Goal: Information Seeking & Learning: Find specific page/section

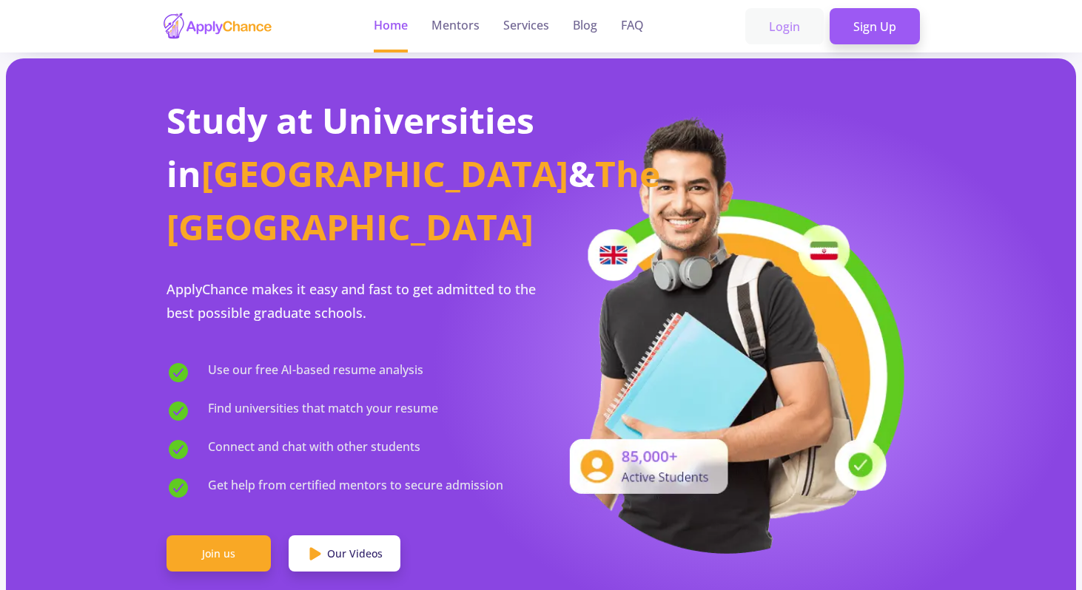
click at [776, 23] on link "Login" at bounding box center [784, 26] width 78 height 37
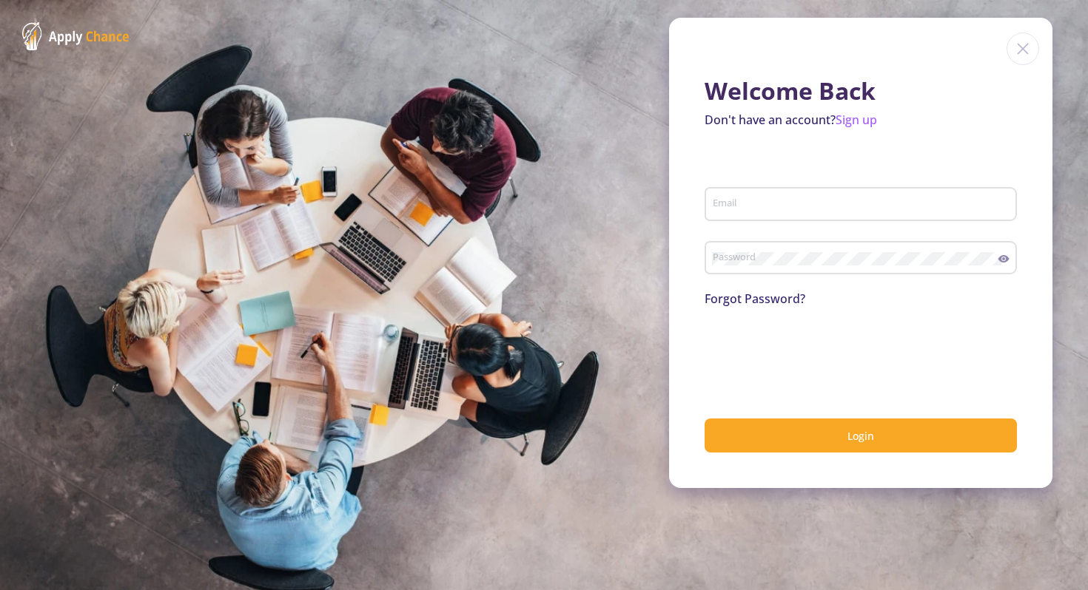
type input "[EMAIL_ADDRESS][DOMAIN_NAME]"
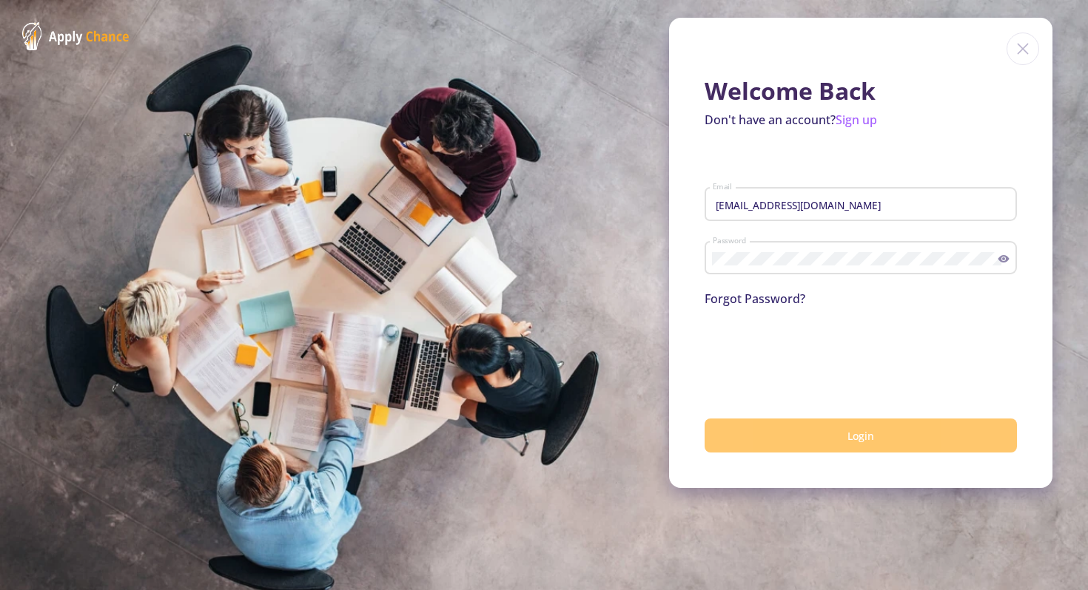
click at [782, 437] on button "Login" at bounding box center [860, 436] width 312 height 35
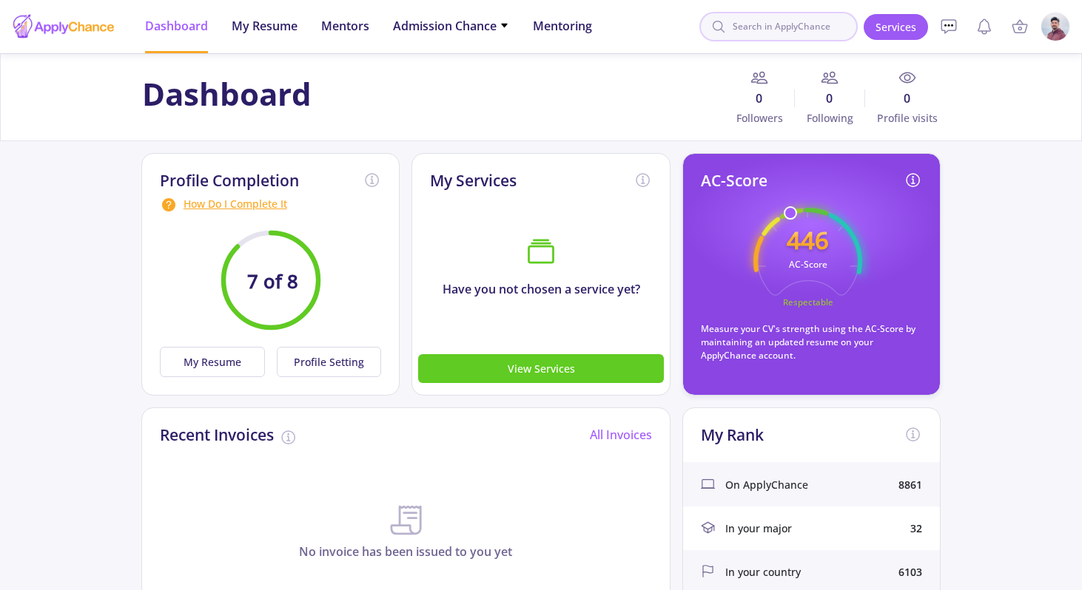
click at [758, 34] on input at bounding box center [778, 27] width 158 height 30
click at [764, 105] on div "[PERSON_NAME]" at bounding box center [772, 113] width 183 height 30
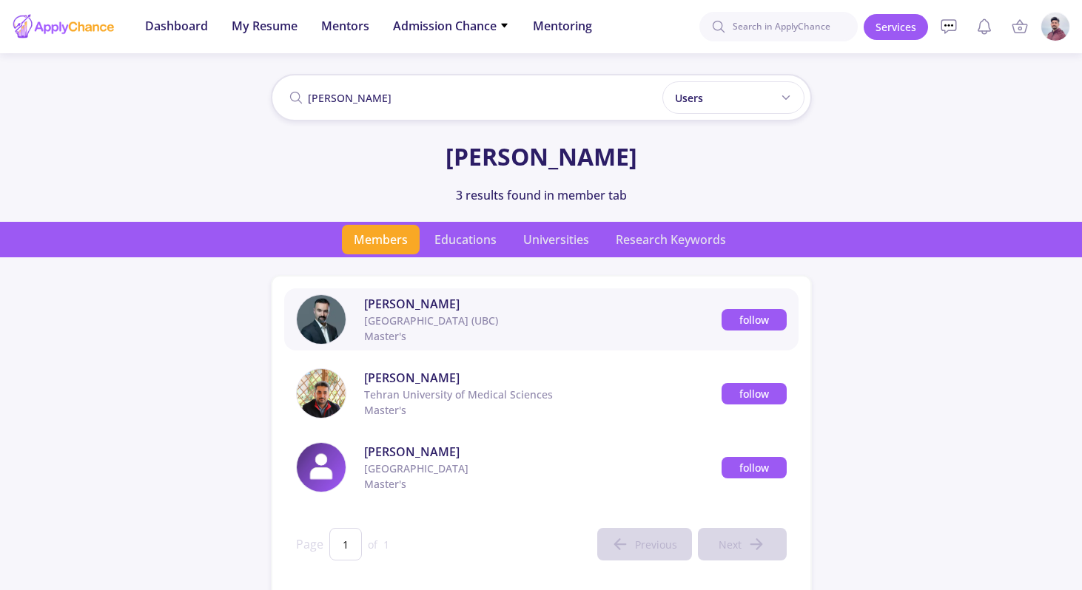
click at [384, 309] on span "[PERSON_NAME]" at bounding box center [542, 304] width 357 height 18
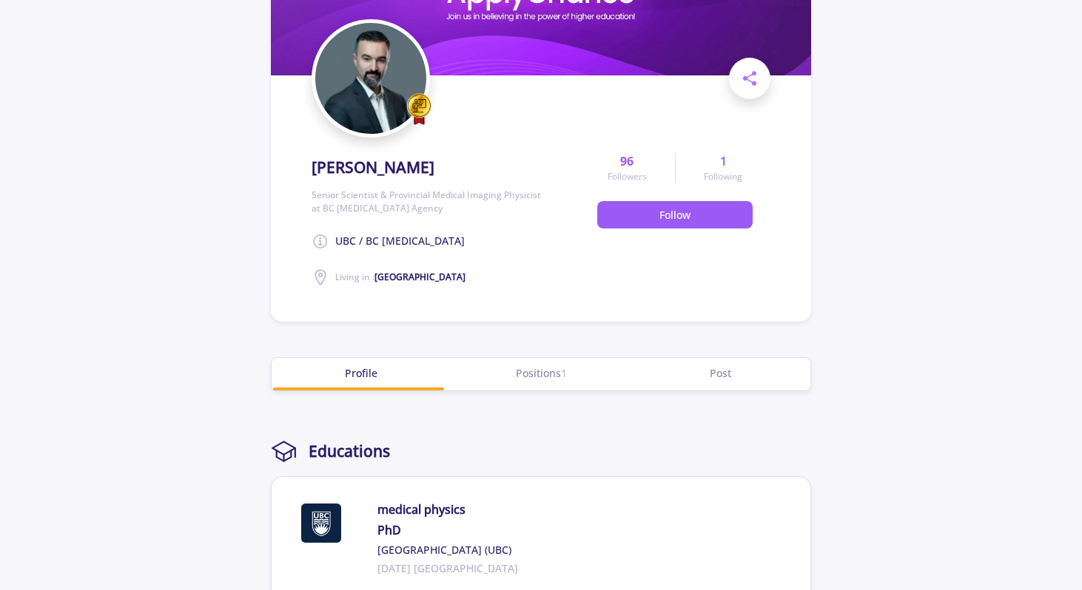
scroll to position [173, 0]
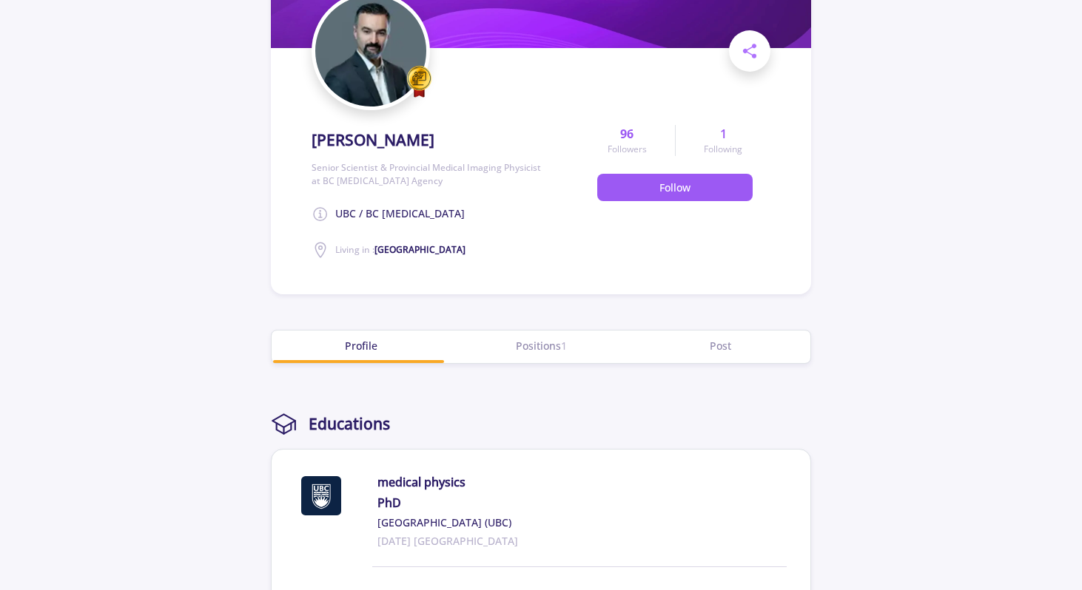
click at [513, 352] on div "Positions 1" at bounding box center [541, 346] width 180 height 16
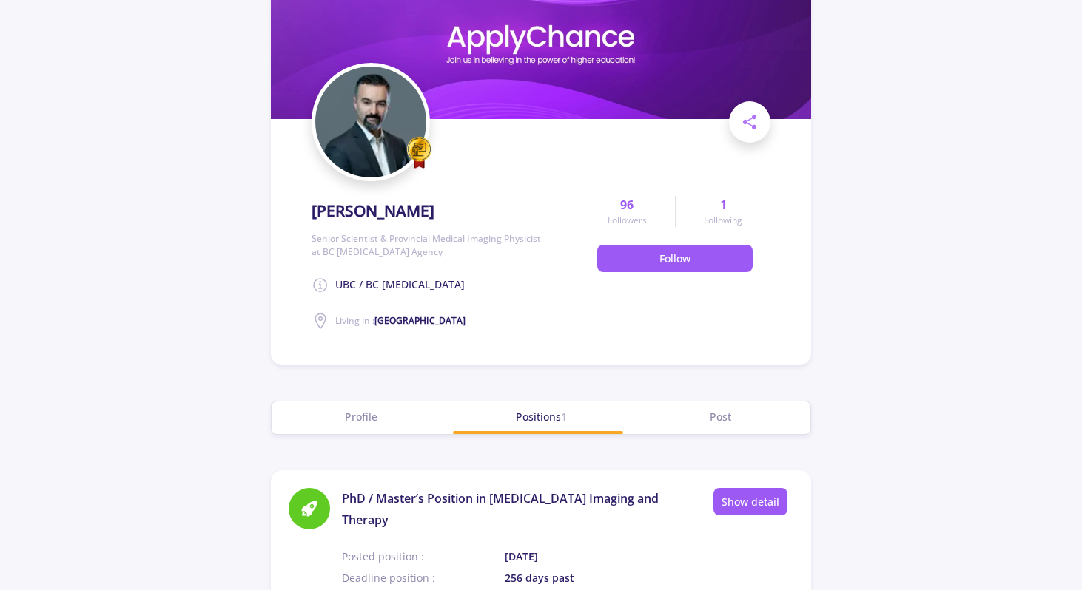
scroll to position [99, 0]
